Goal: Task Accomplishment & Management: Manage account settings

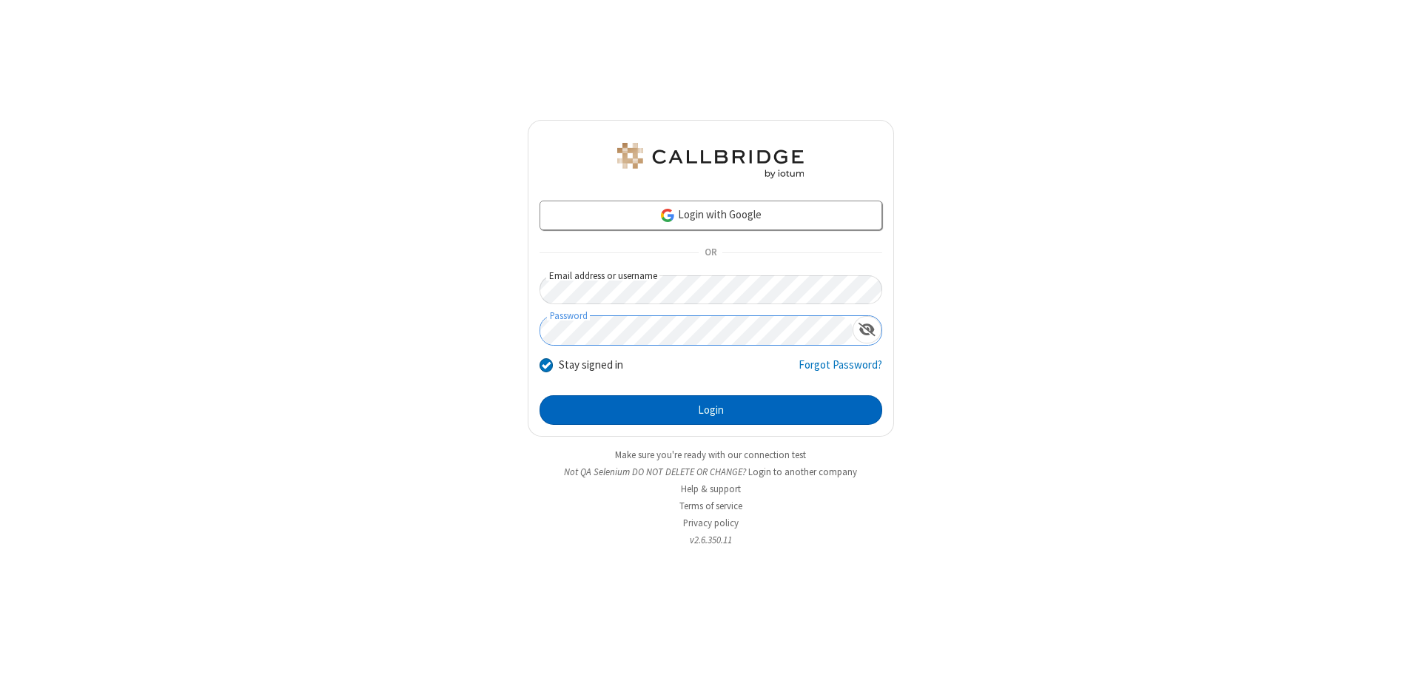
click at [711, 410] on button "Login" at bounding box center [711, 410] width 343 height 30
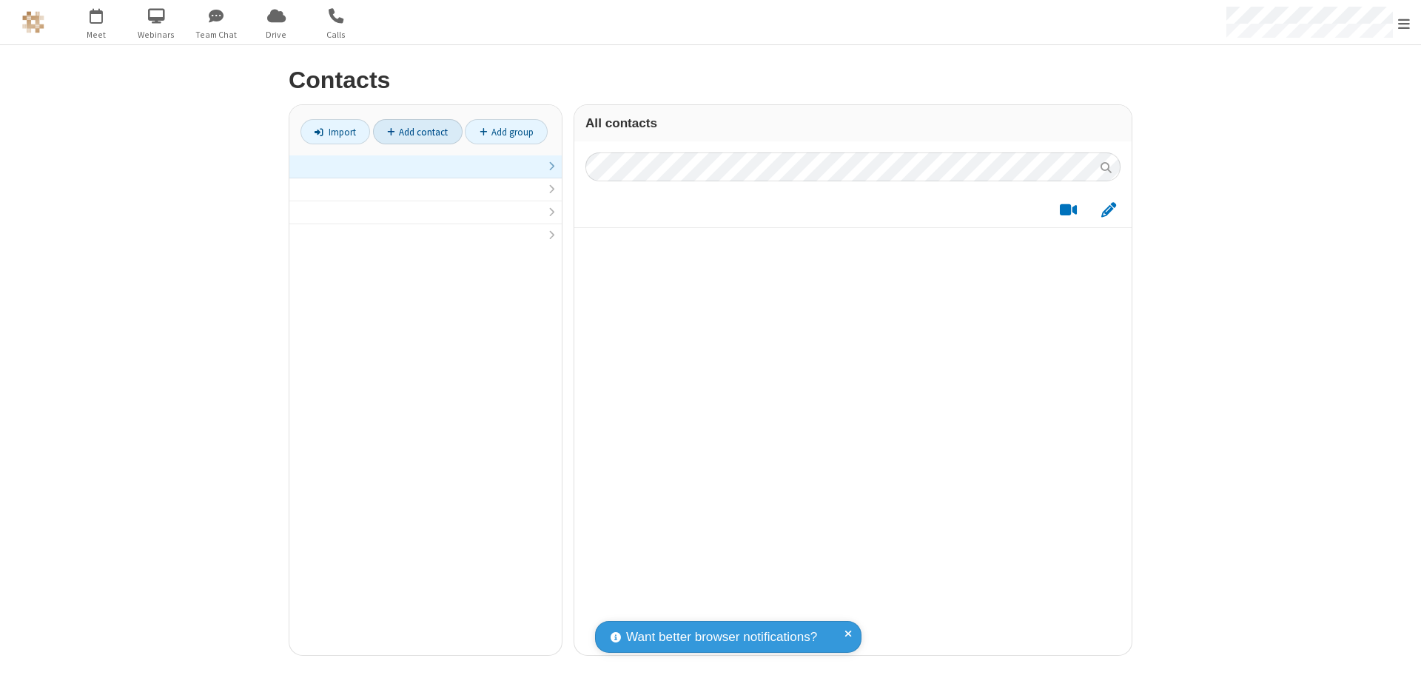
click at [418, 132] on link "Add contact" at bounding box center [418, 131] width 90 height 25
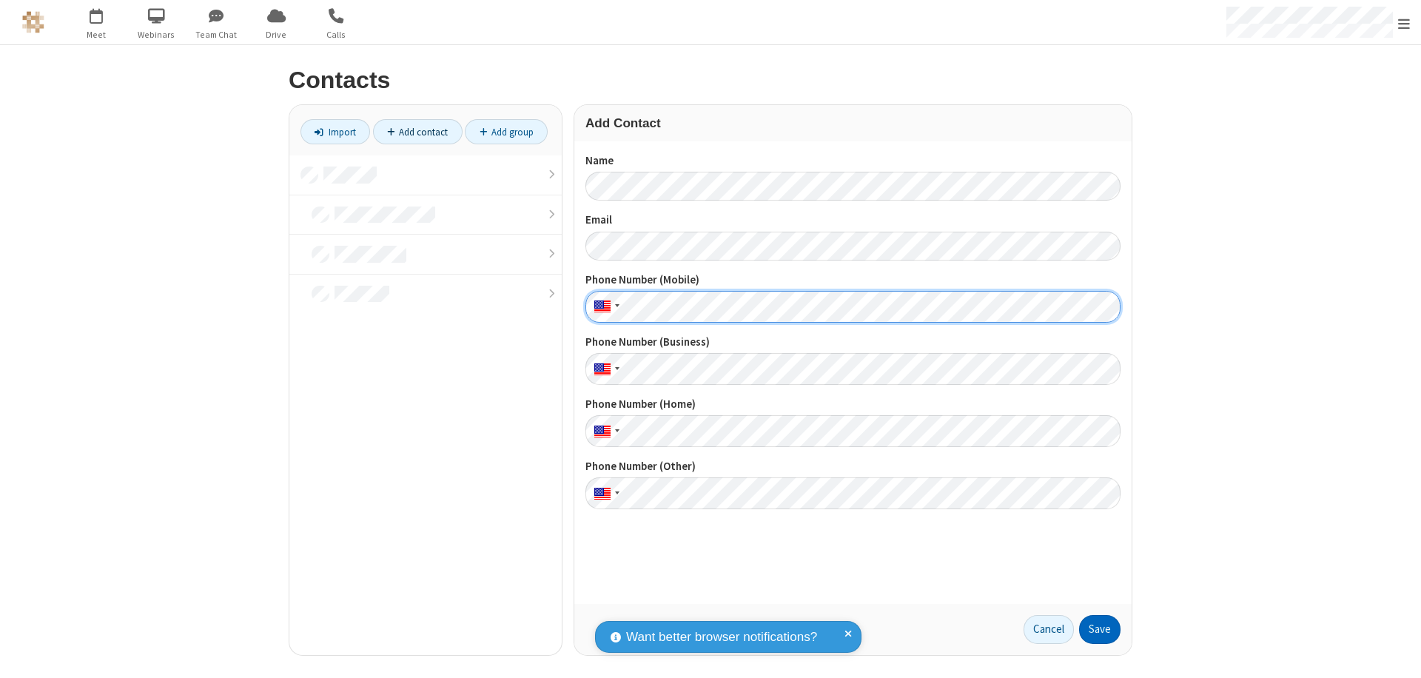
click at [1100, 629] on button "Save" at bounding box center [1099, 630] width 41 height 30
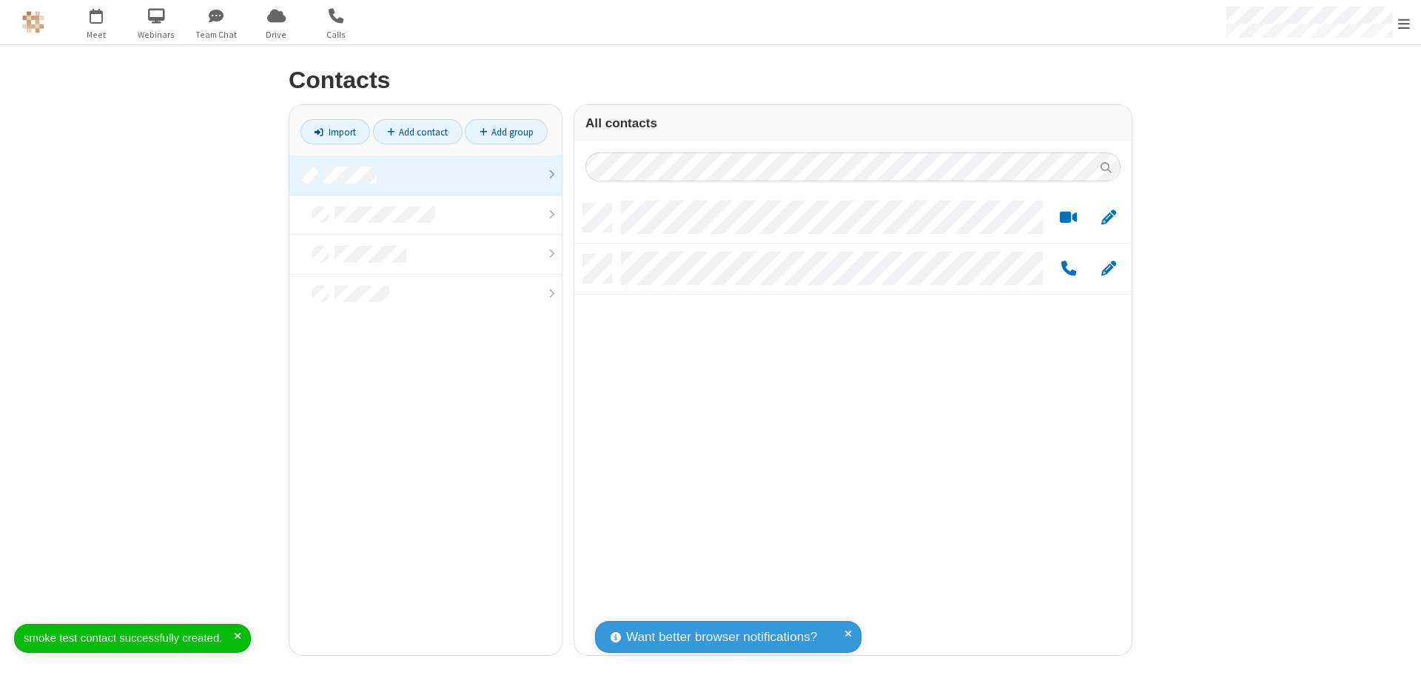
scroll to position [452, 546]
